Goal: Navigation & Orientation: Find specific page/section

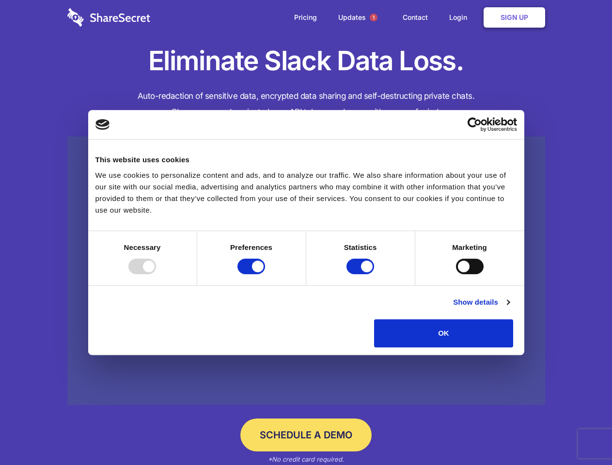
click at [156, 274] on div at bounding box center [142, 267] width 28 height 16
click at [265, 274] on input "Preferences" at bounding box center [251, 267] width 28 height 16
checkbox input "false"
click at [361, 274] on input "Statistics" at bounding box center [360, 267] width 28 height 16
checkbox input "false"
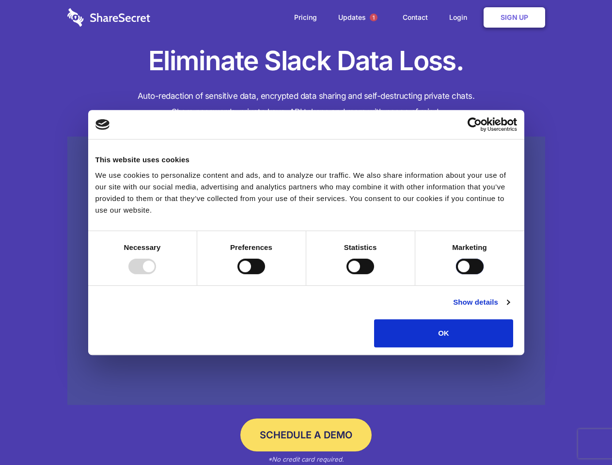
click at [456, 274] on input "Marketing" at bounding box center [470, 267] width 28 height 16
checkbox input "true"
click at [509, 308] on link "Show details" at bounding box center [481, 302] width 56 height 12
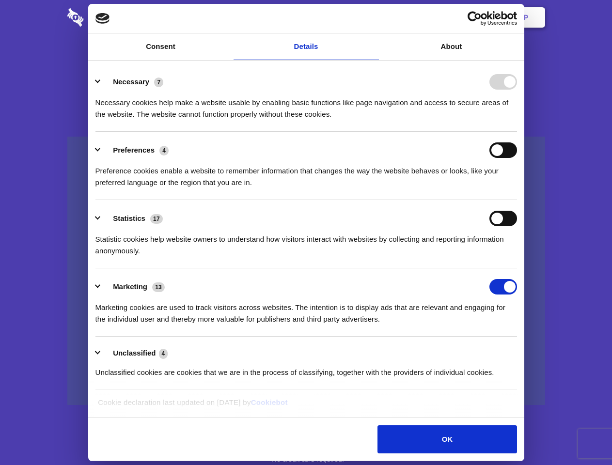
click at [517, 132] on li "Necessary 7 Necessary cookies help make a website usable by enabling basic func…" at bounding box center [305, 97] width 421 height 68
click at [373, 17] on span "1" at bounding box center [374, 18] width 8 height 8
